Goal: Book appointment/travel/reservation

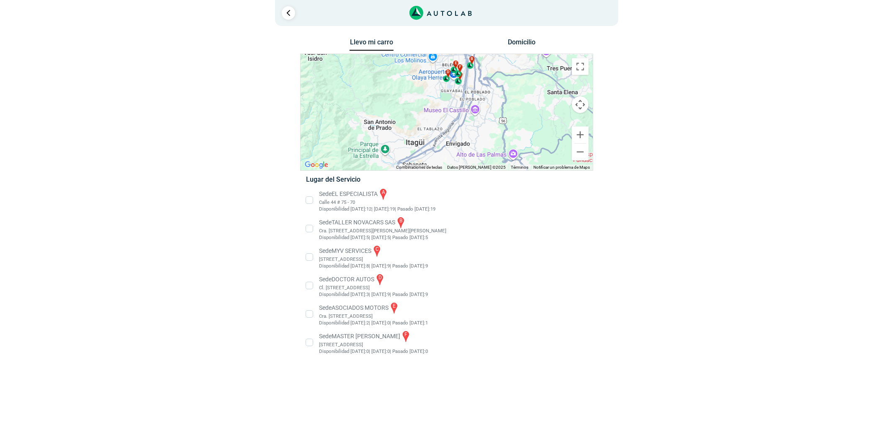
drag, startPoint x: 482, startPoint y: 95, endPoint x: 488, endPoint y: 46, distance: 49.3
click at [488, 46] on div "Llevo mi carro [GEOGRAPHIC_DATA] ← Mover a la izquierda → Mover a la derecha ↑ …" at bounding box center [446, 201] width 293 height 330
click at [355, 203] on li "Sede EL ESPECIALISTA a Calle 44 # 75 - 70 Disponibilidad [DATE]: 12 | [DATE]: 1…" at bounding box center [446, 200] width 293 height 25
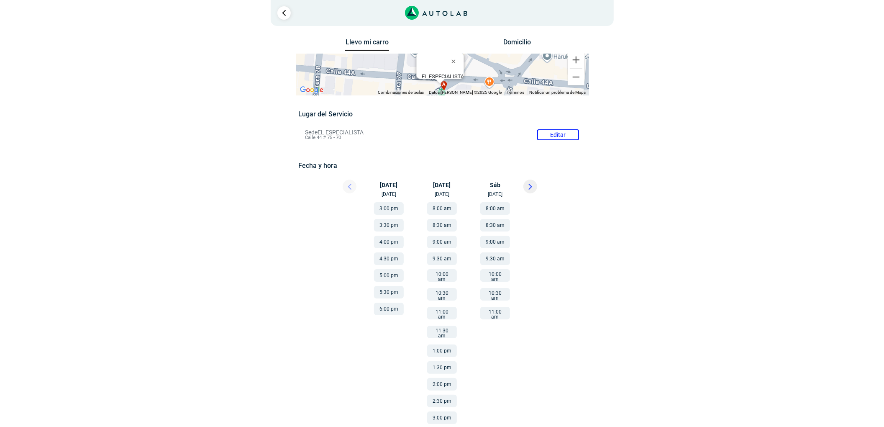
click at [531, 188] on icon at bounding box center [531, 187] width 4 height 6
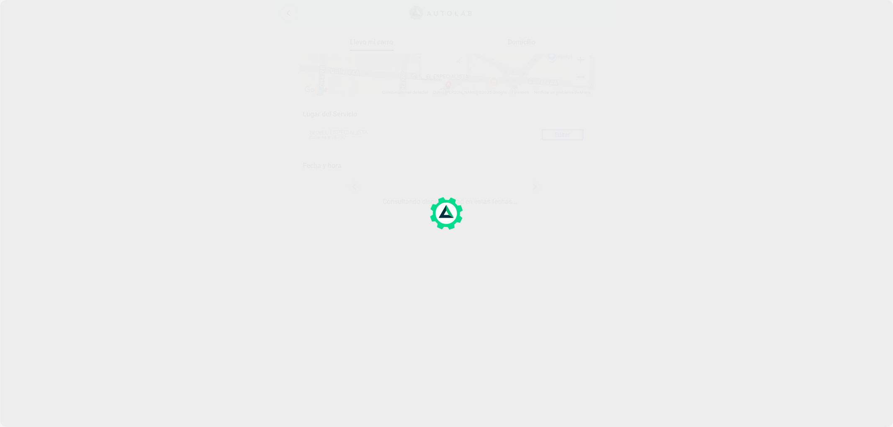
click at [531, 188] on div at bounding box center [446, 213] width 893 height 427
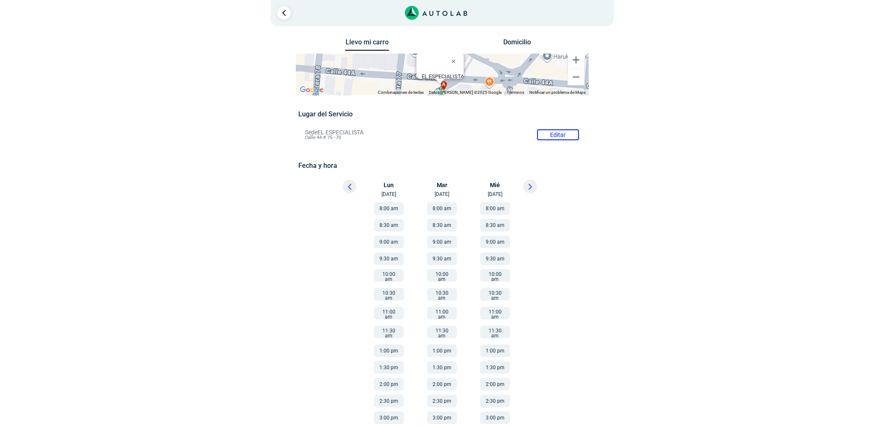
click at [531, 188] on icon at bounding box center [531, 187] width 4 height 6
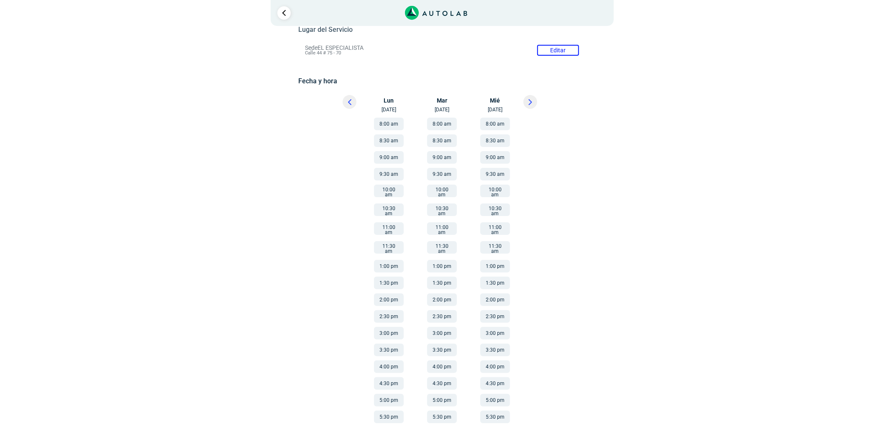
scroll to position [100, 0]
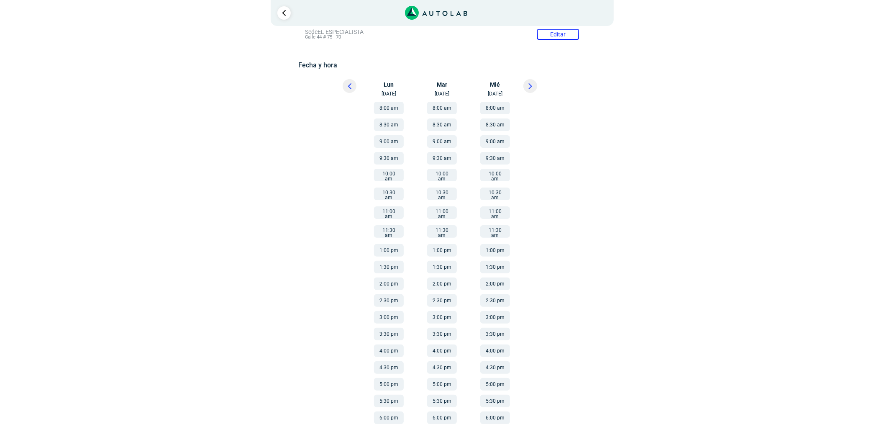
click at [391, 110] on button "8:00 am" at bounding box center [389, 108] width 30 height 13
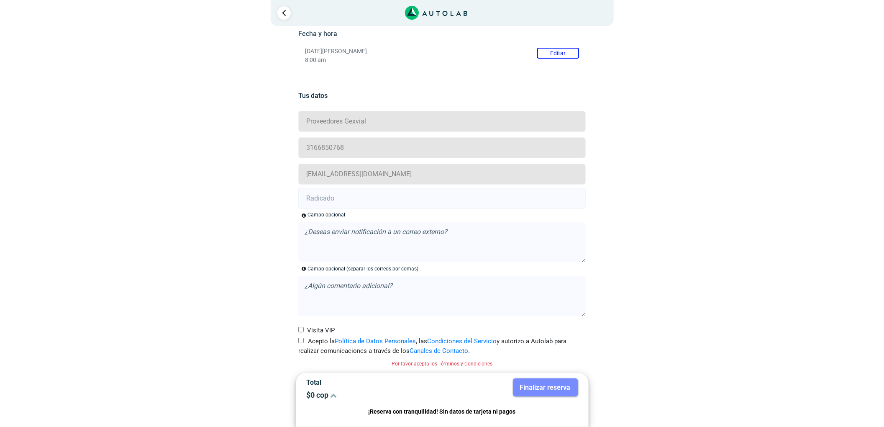
click at [310, 341] on label "Acepto la Política de Datos Personales , las Condiciones del Servicio y autoriz…" at bounding box center [442, 346] width 288 height 19
click at [304, 341] on input "Acepto la Política de Datos Personales , las Condiciones del Servicio y autoriz…" at bounding box center [300, 340] width 5 height 5
checkbox input "true"
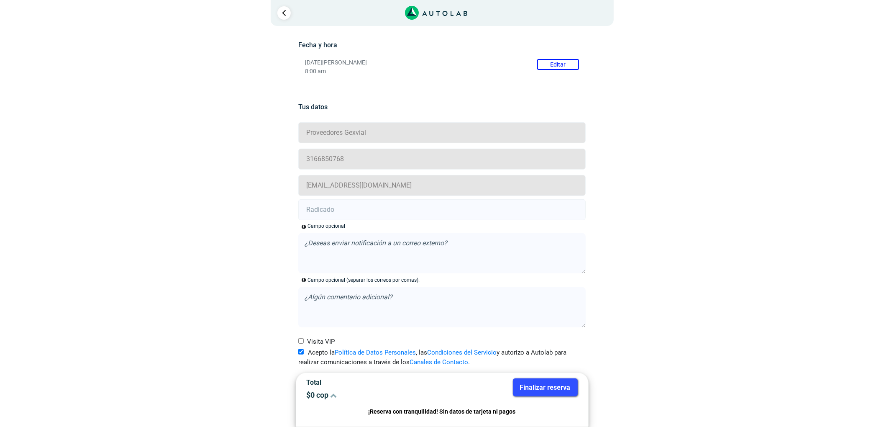
scroll to position [121, 0]
click at [320, 203] on input "text" at bounding box center [442, 209] width 288 height 21
paste input "20904773"
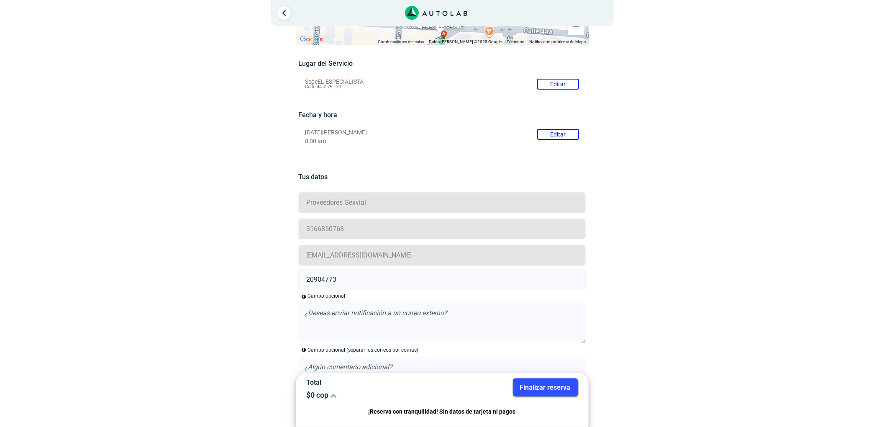
scroll to position [0, 0]
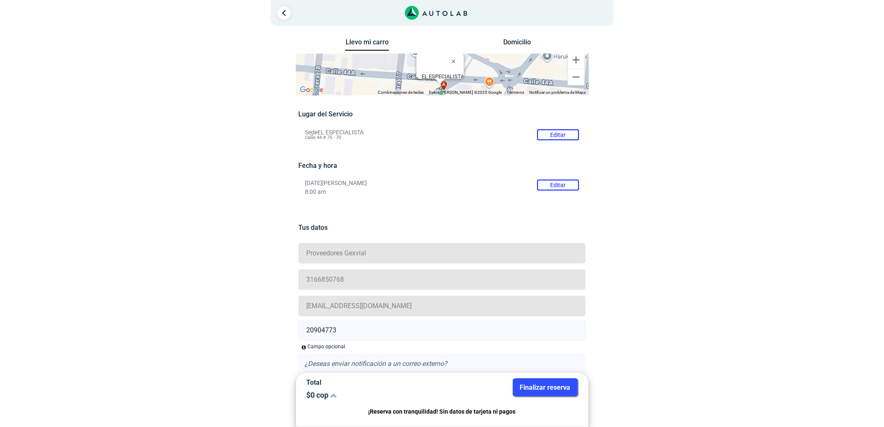
type input "20904773"
click at [563, 392] on button "Finalizar reserva" at bounding box center [545, 387] width 65 height 18
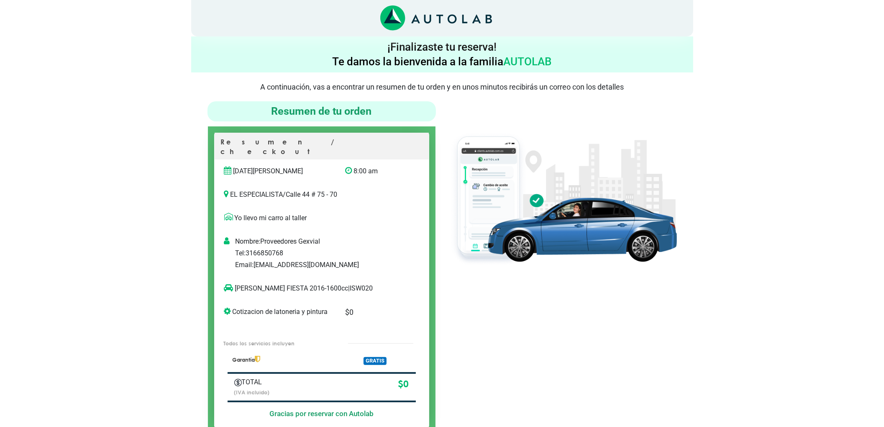
click at [339, 283] on p "[PERSON_NAME] FIESTA 2016-1600cc | ISW020" at bounding box center [313, 288] width 178 height 10
copy p "ISW020"
drag, startPoint x: 273, startPoint y: 277, endPoint x: 236, endPoint y: 278, distance: 37.3
click at [236, 283] on p "[PERSON_NAME] FIESTA 2016-1600cc | ISW020" at bounding box center [313, 288] width 178 height 10
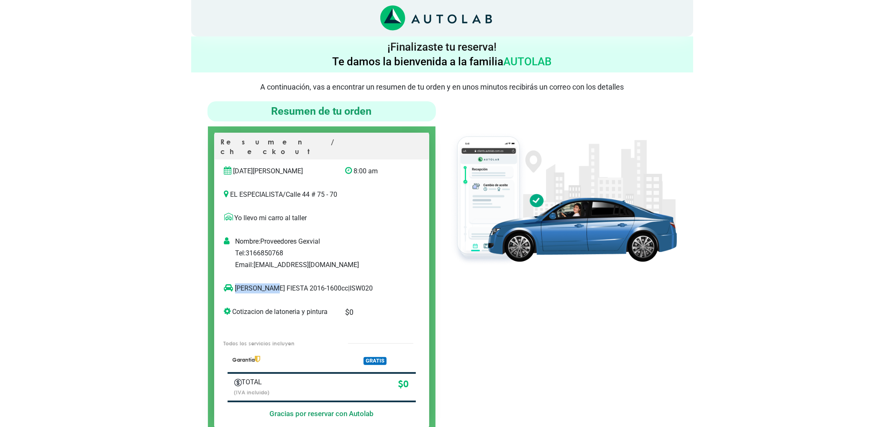
copy p "[PERSON_NAME] FIESTA"
click at [683, 198] on div at bounding box center [562, 267] width 241 height 333
